Goal: Transaction & Acquisition: Purchase product/service

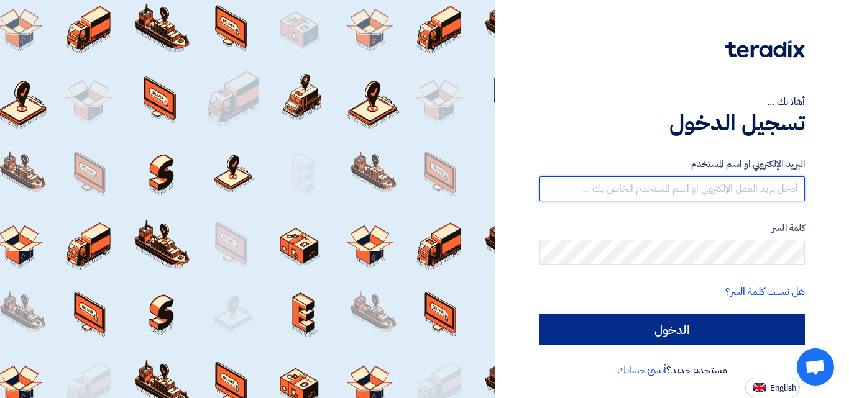
type input "[EMAIL_ADDRESS][DOMAIN_NAME]"
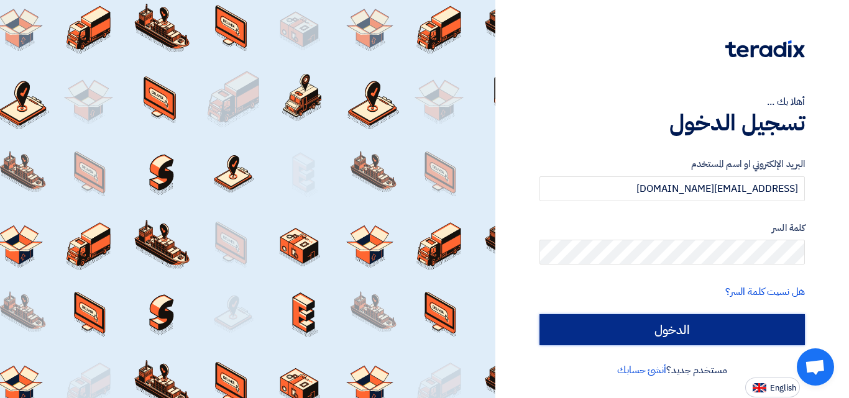
click at [691, 335] on input "الدخول" at bounding box center [671, 329] width 265 height 31
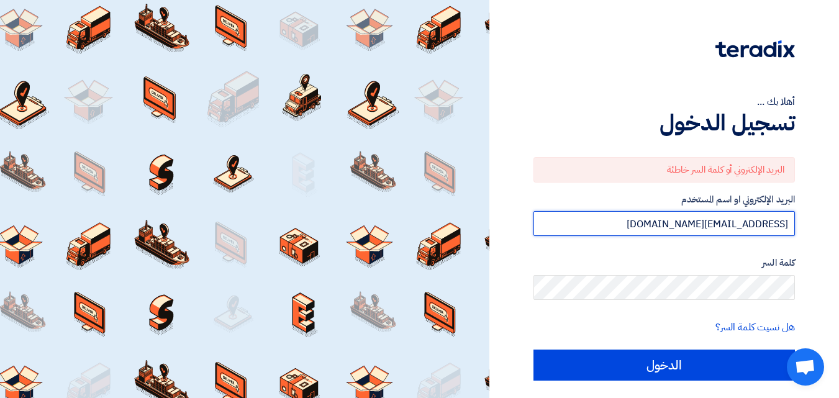
click at [741, 223] on input "[EMAIL_ADDRESS][DOMAIN_NAME]" at bounding box center [665, 223] width 262 height 25
type input "ش"
type input "A"
type input "[EMAIL_ADDRESS][DOMAIN_NAME]"
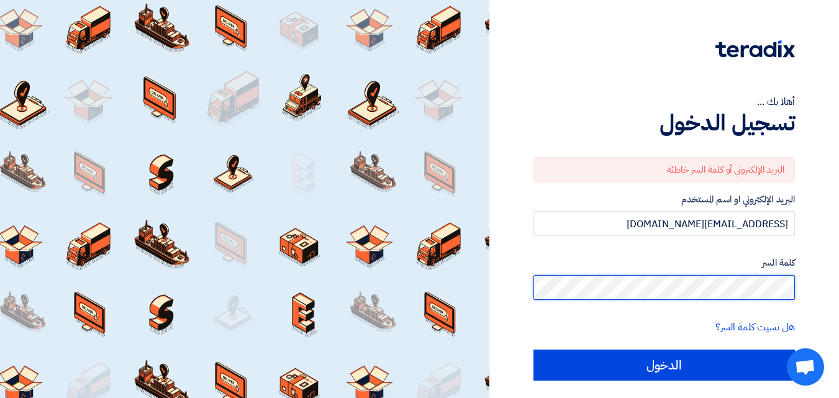
click at [534, 350] on input "الدخول" at bounding box center [665, 365] width 262 height 31
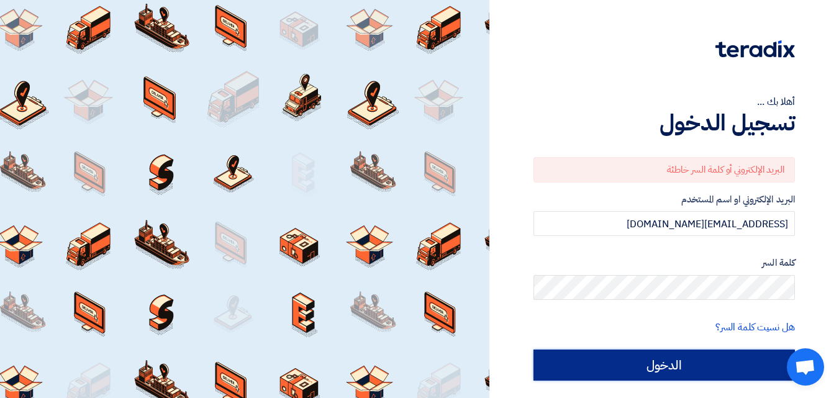
click at [708, 365] on input "الدخول" at bounding box center [665, 365] width 262 height 31
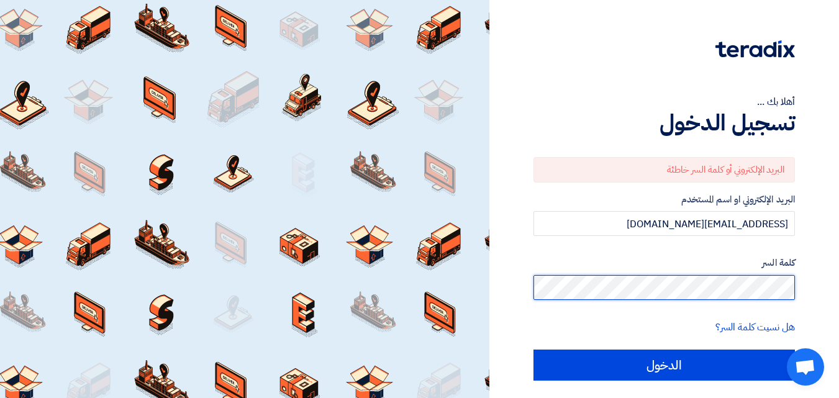
click at [801, 286] on div "أهلا بك ... تسجيل الدخول البريد الإلكتروني أو كلمة السر خاطئة البريد الإلكتروني…" at bounding box center [664, 216] width 331 height 433
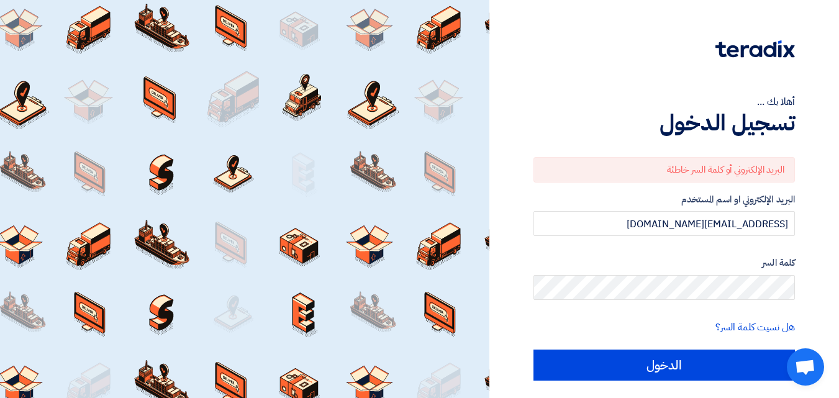
drag, startPoint x: 824, startPoint y: 248, endPoint x: 815, endPoint y: 267, distance: 21.1
click at [823, 249] on div "أهلا بك ... تسجيل الدخول البريد الإلكتروني أو كلمة السر خاطئة البريد الإلكتروني…" at bounding box center [664, 216] width 331 height 433
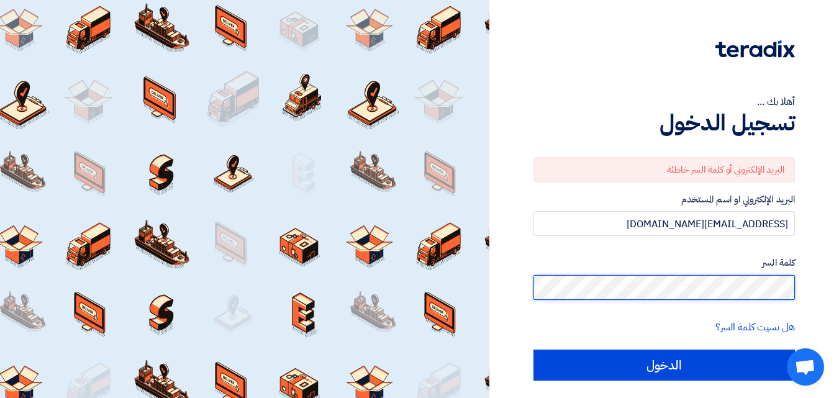
click at [839, 306] on html "أهلا بك ... تسجيل الدخول البريد الإلكتروني أو كلمة السر خاطئة البريد الإلكتروني…" at bounding box center [419, 216] width 839 height 433
click at [534, 350] on input "الدخول" at bounding box center [665, 365] width 262 height 31
click at [801, 283] on div "أهلا بك ... تسجيل الدخول البريد الإلكتروني أو كلمة السر خاطئة البريد الإلكتروني…" at bounding box center [664, 216] width 331 height 433
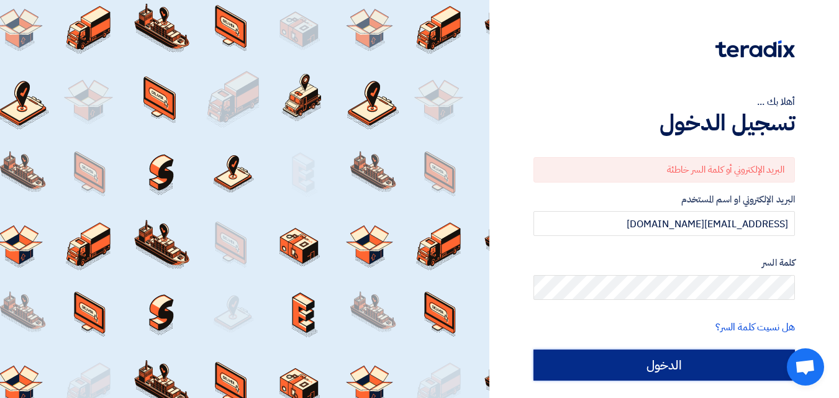
click at [681, 375] on input "الدخول" at bounding box center [665, 365] width 262 height 31
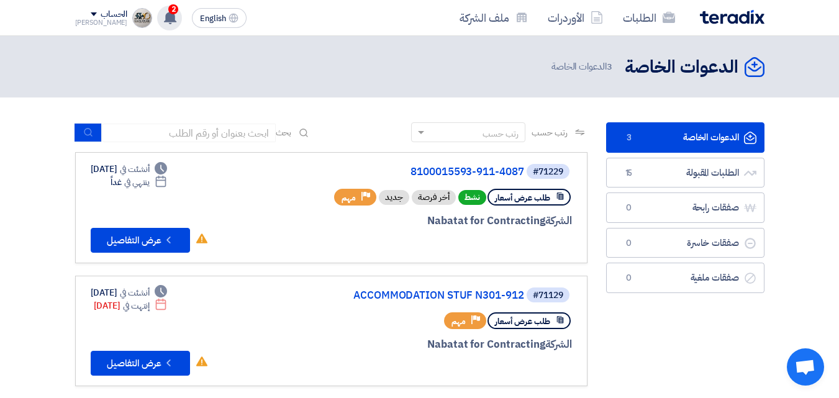
click at [164, 15] on use at bounding box center [170, 18] width 12 height 14
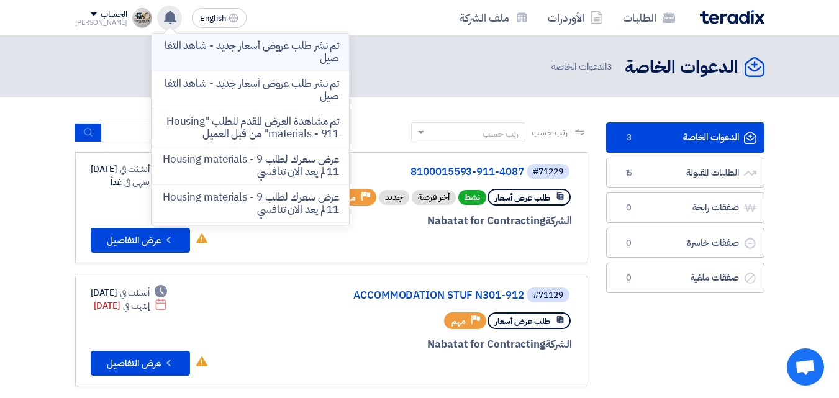
click at [210, 55] on p "تم نشر طلب عروض أسعار جديد - شاهد التفاصيل" at bounding box center [251, 52] width 178 height 25
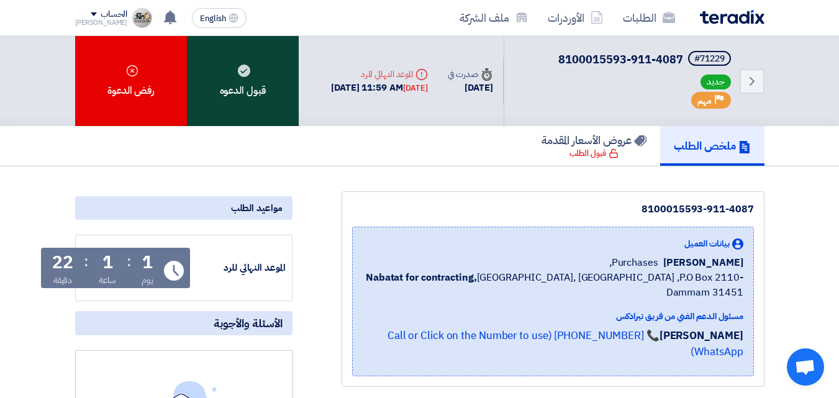
click at [262, 112] on div "قبول الدعوه" at bounding box center [243, 81] width 112 height 90
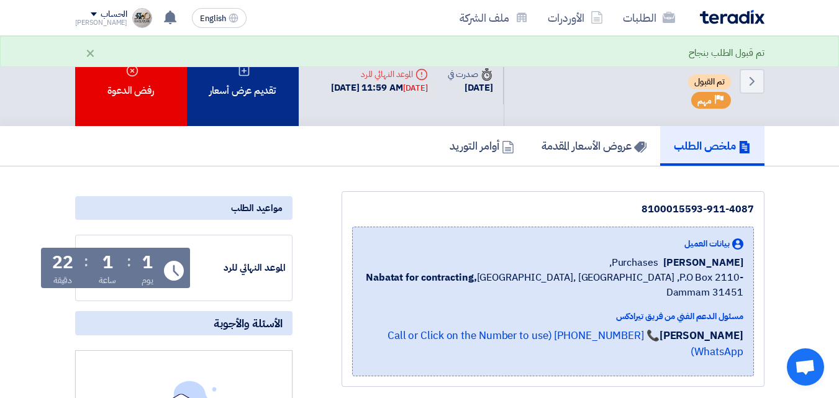
click at [260, 92] on div "تقديم عرض أسعار" at bounding box center [243, 81] width 112 height 90
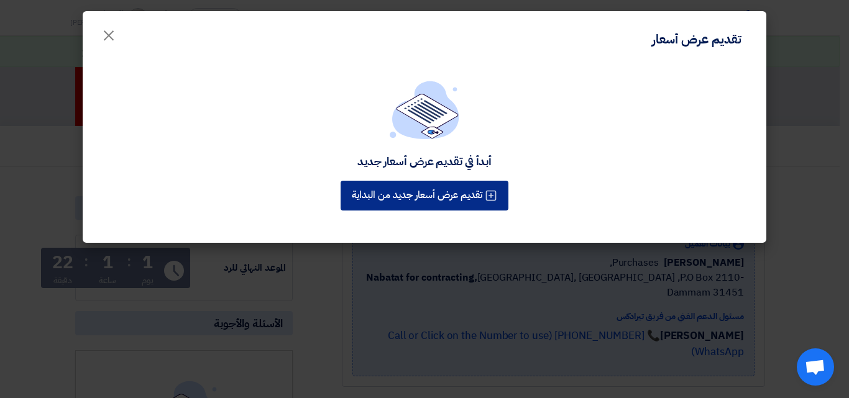
click at [421, 192] on button "تقديم عرض أسعار جديد من البداية" at bounding box center [424, 196] width 168 height 30
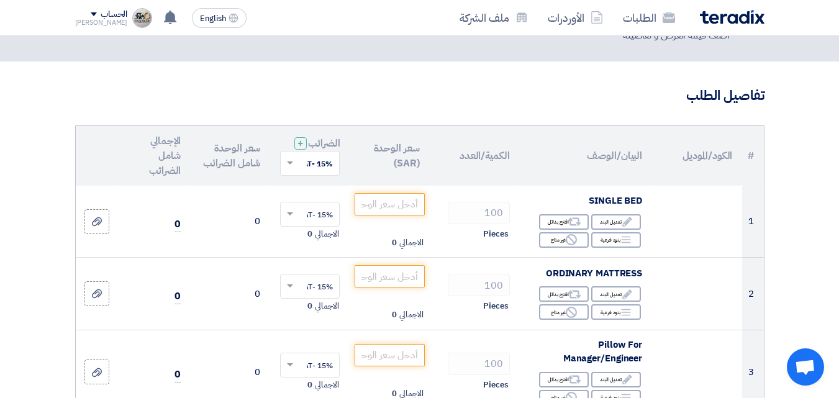
scroll to position [73, 0]
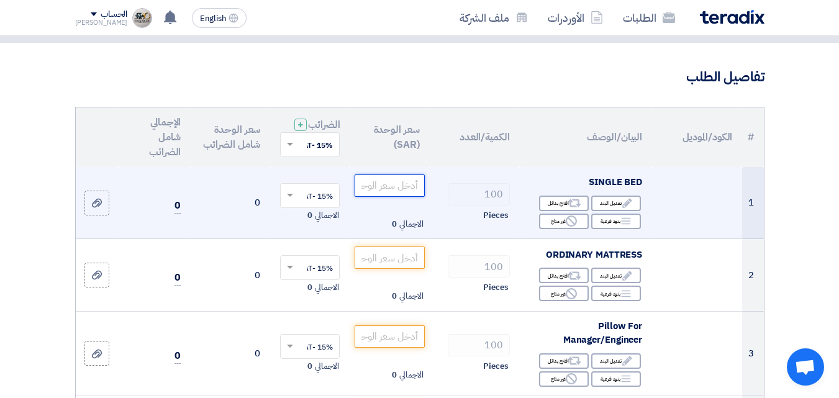
drag, startPoint x: 371, startPoint y: 195, endPoint x: 377, endPoint y: 190, distance: 7.5
click at [372, 194] on input "number" at bounding box center [390, 186] width 70 height 22
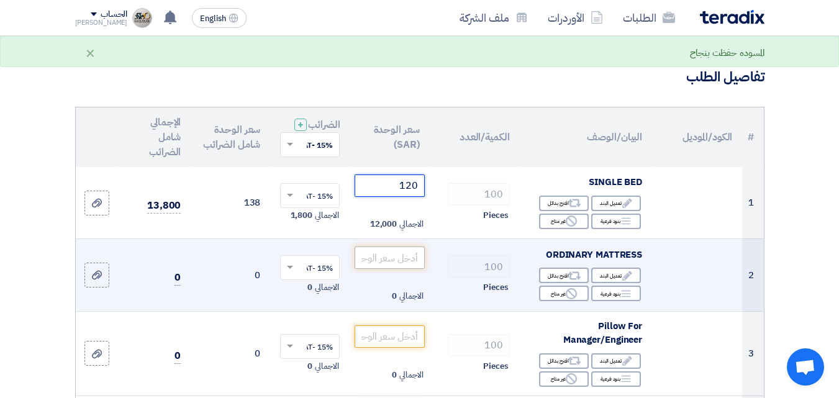
type input "120"
click at [393, 269] on input "number" at bounding box center [390, 258] width 70 height 22
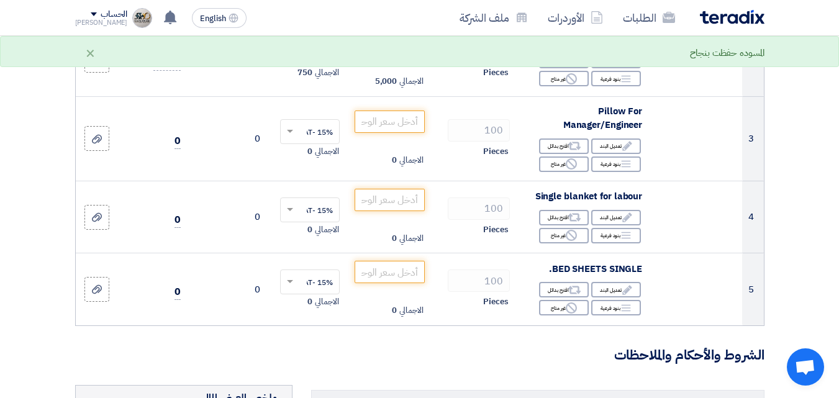
scroll to position [292, 0]
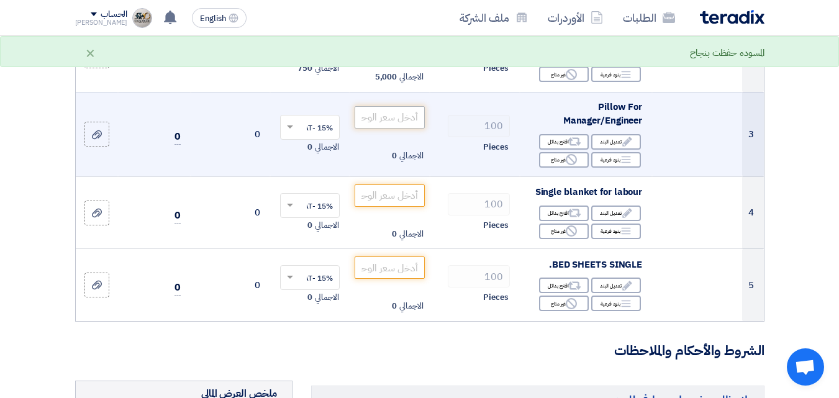
type input "50"
click at [377, 126] on input "number" at bounding box center [390, 117] width 70 height 22
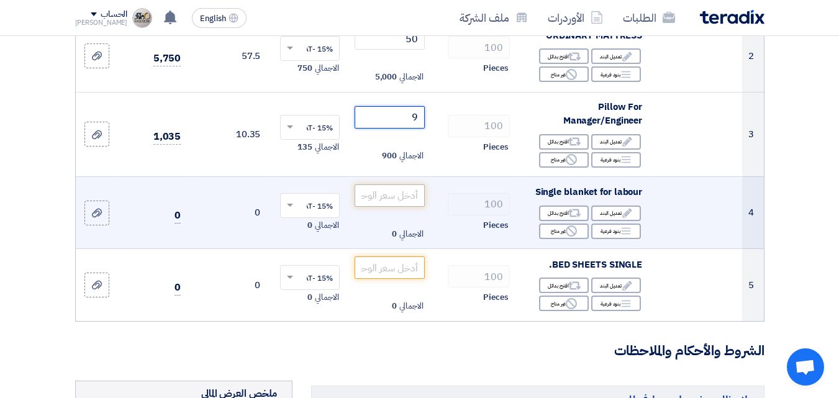
type input "9"
click at [405, 206] on input "number" at bounding box center [390, 196] width 70 height 22
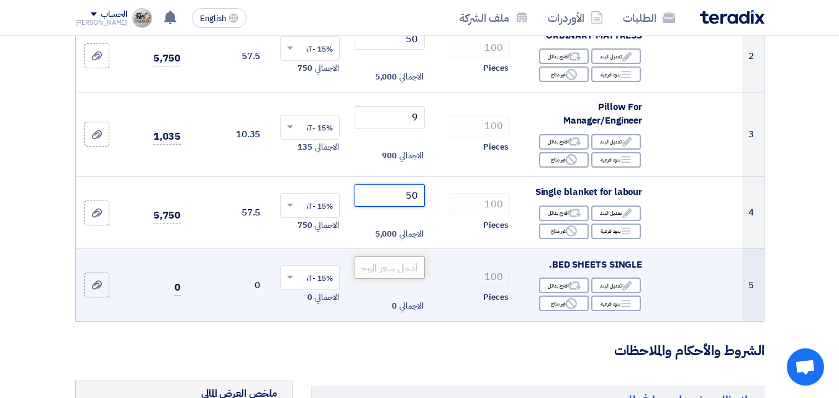
type input "50"
click at [401, 276] on input "number" at bounding box center [390, 268] width 70 height 22
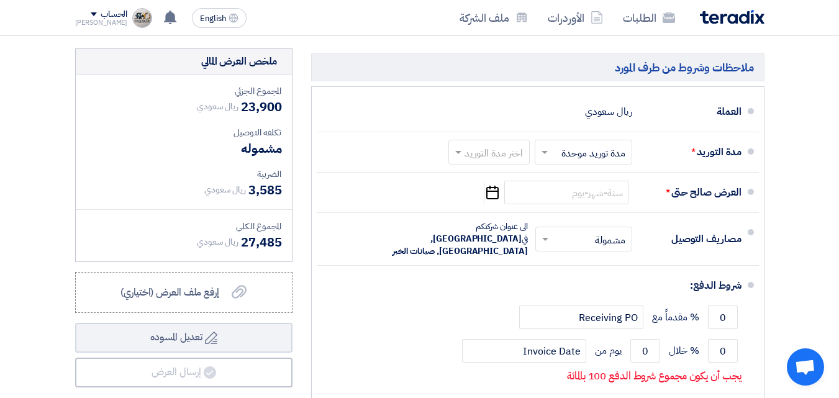
scroll to position [613, 0]
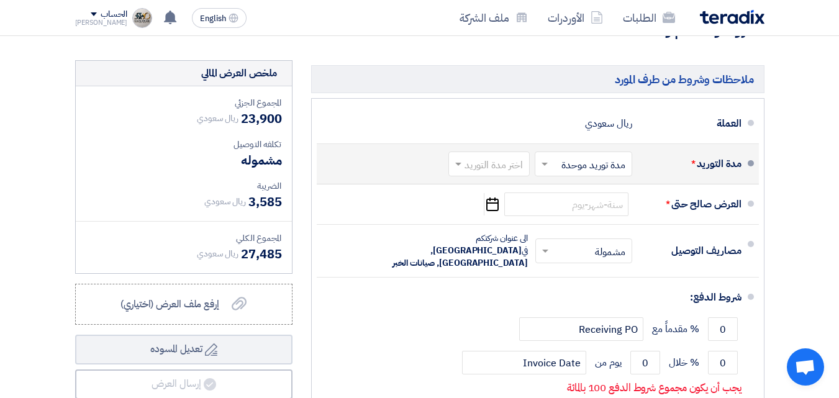
type input "10"
click at [478, 172] on input "text" at bounding box center [486, 166] width 75 height 18
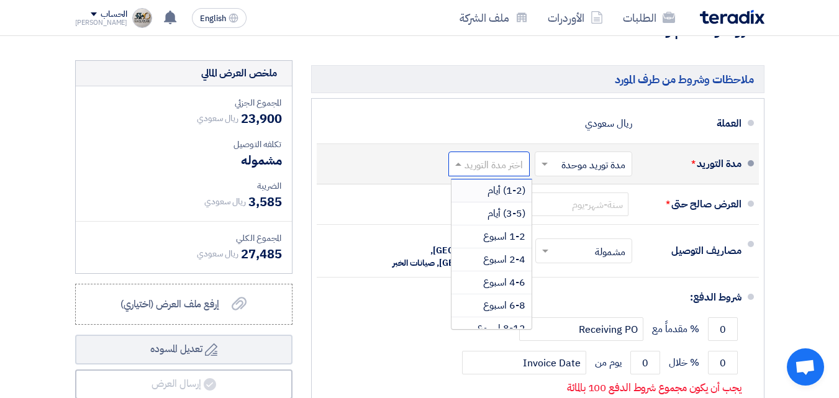
drag, startPoint x: 515, startPoint y: 199, endPoint x: 539, endPoint y: 190, distance: 25.2
click at [517, 198] on span "(1-2) أيام" at bounding box center [507, 190] width 38 height 15
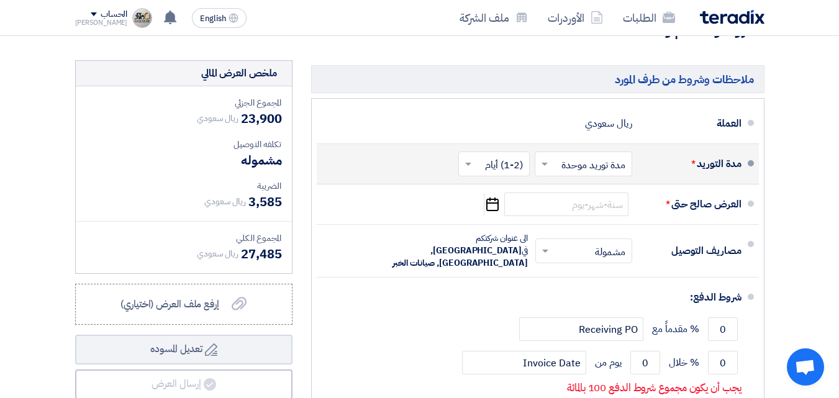
click at [575, 175] on input "text" at bounding box center [581, 166] width 91 height 18
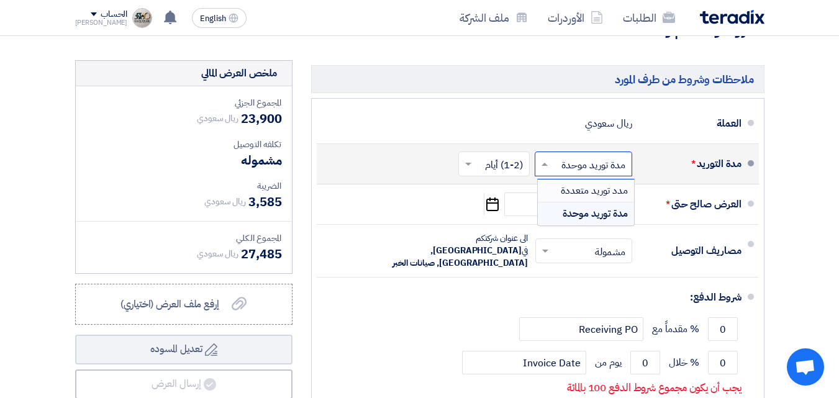
click at [593, 198] on span "مدد توريد متعددة" at bounding box center [594, 190] width 67 height 15
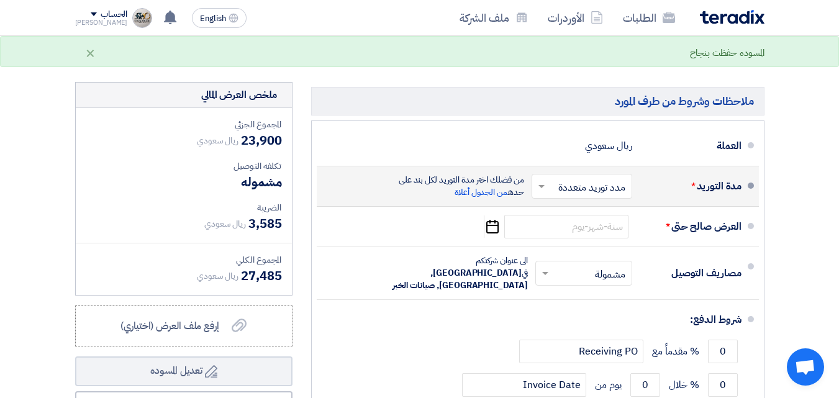
scroll to position [624, 0]
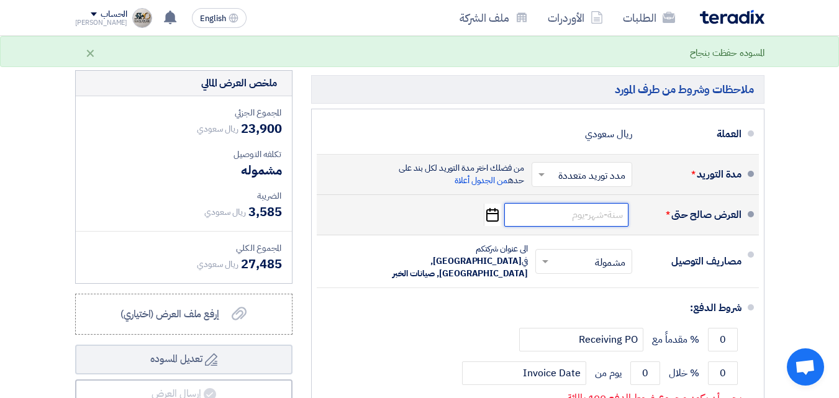
click at [550, 217] on input at bounding box center [567, 215] width 124 height 24
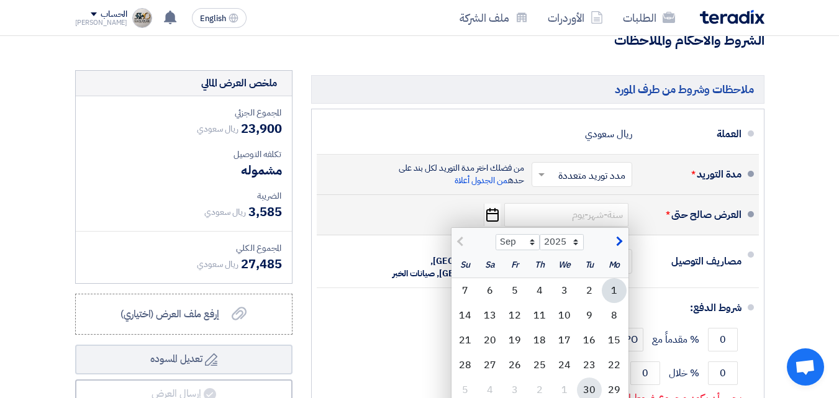
drag, startPoint x: 591, startPoint y: 394, endPoint x: 593, endPoint y: 385, distance: 8.9
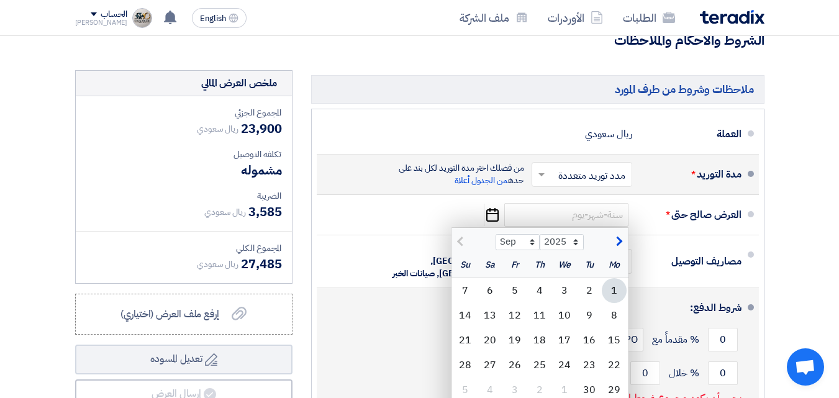
click at [591, 393] on div "30" at bounding box center [589, 390] width 25 height 25
type input "[DATE]"
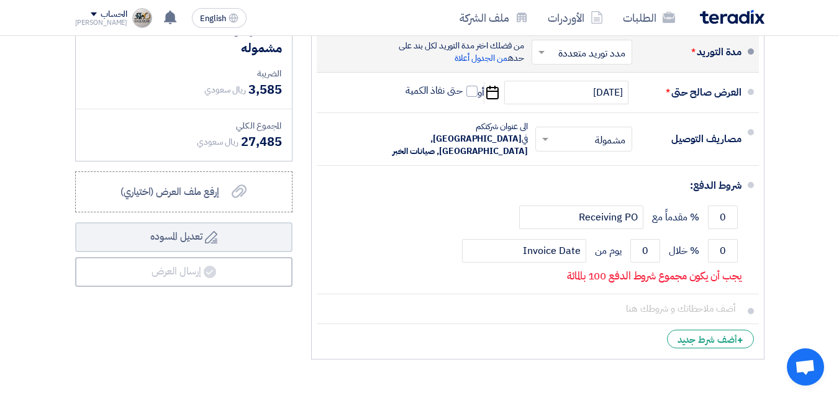
scroll to position [749, 0]
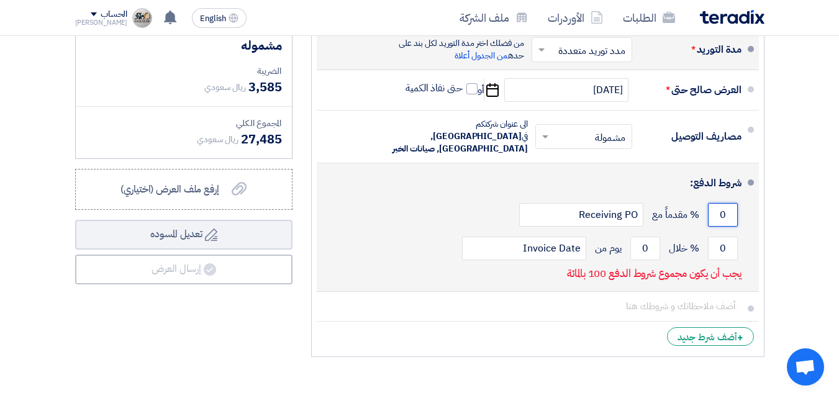
drag, startPoint x: 718, startPoint y: 206, endPoint x: 734, endPoint y: 207, distance: 16.2
click at [734, 207] on input "0" at bounding box center [723, 215] width 30 height 24
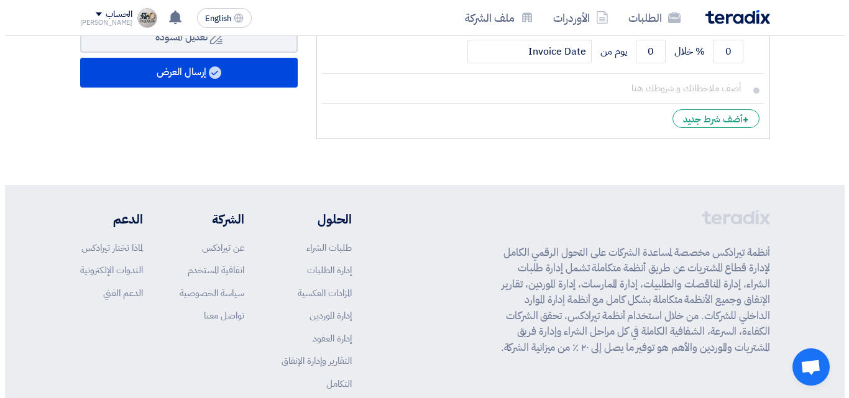
scroll to position [933, 0]
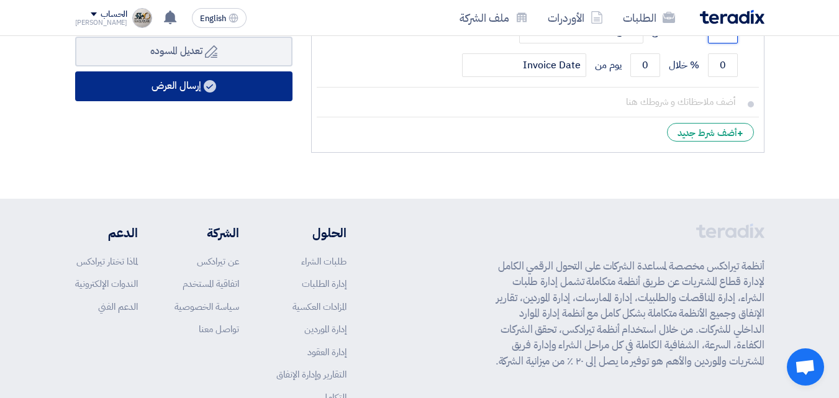
type input "100"
click at [201, 89] on button "إرسال العرض" at bounding box center [183, 86] width 217 height 30
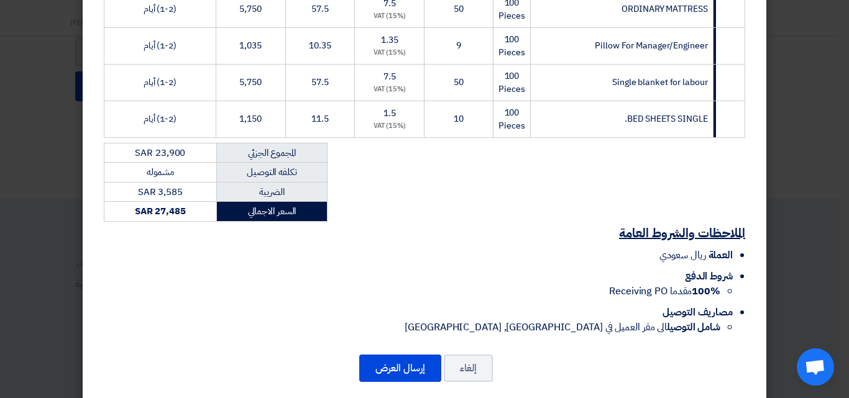
scroll to position [325, 0]
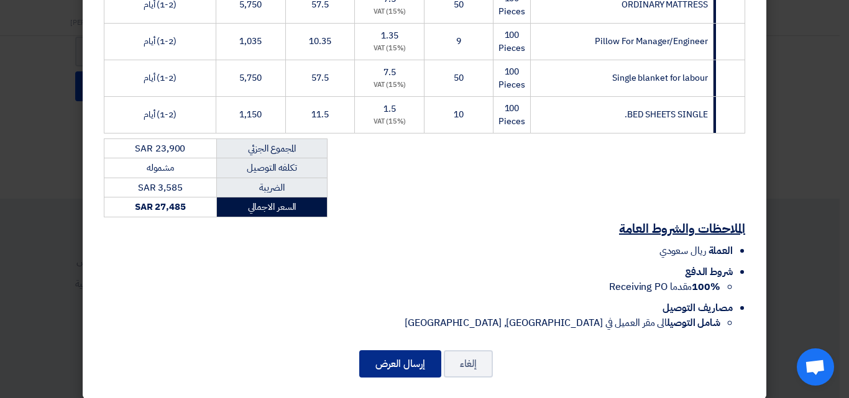
click at [390, 352] on button "إرسال العرض" at bounding box center [400, 363] width 82 height 27
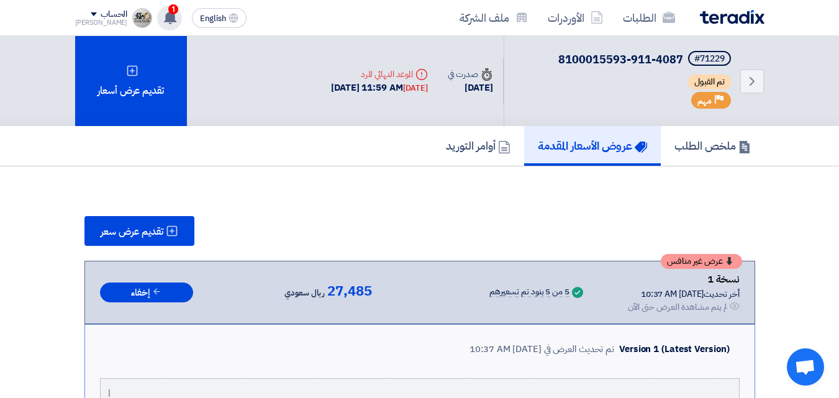
click at [163, 12] on icon at bounding box center [170, 18] width 14 height 14
